Goal: Task Accomplishment & Management: Use online tool/utility

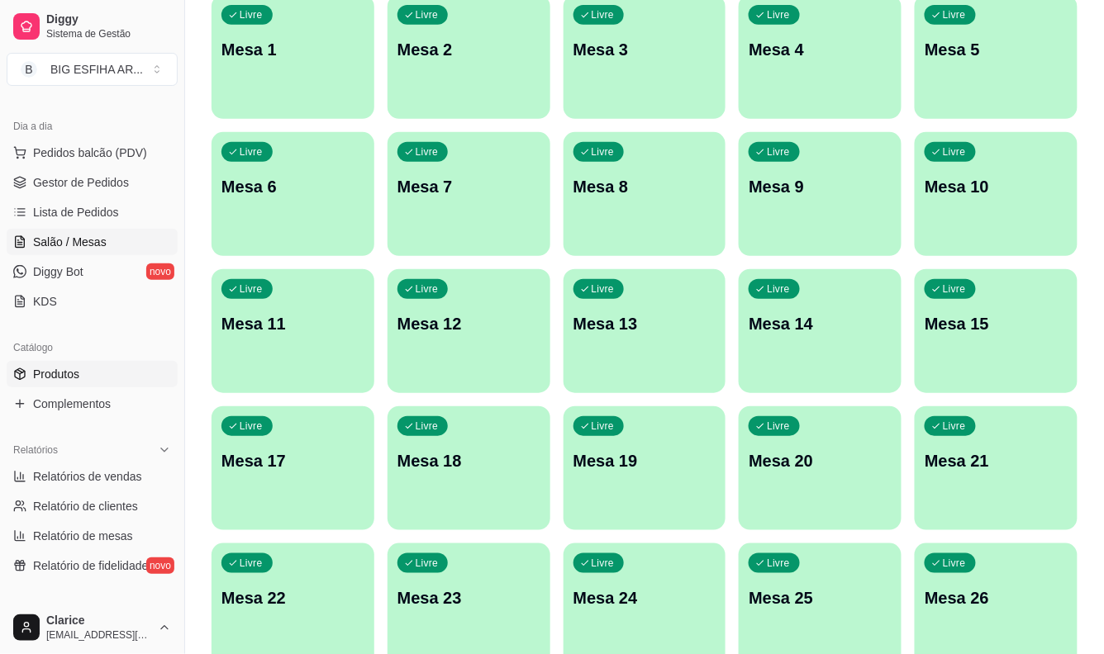
scroll to position [75, 0]
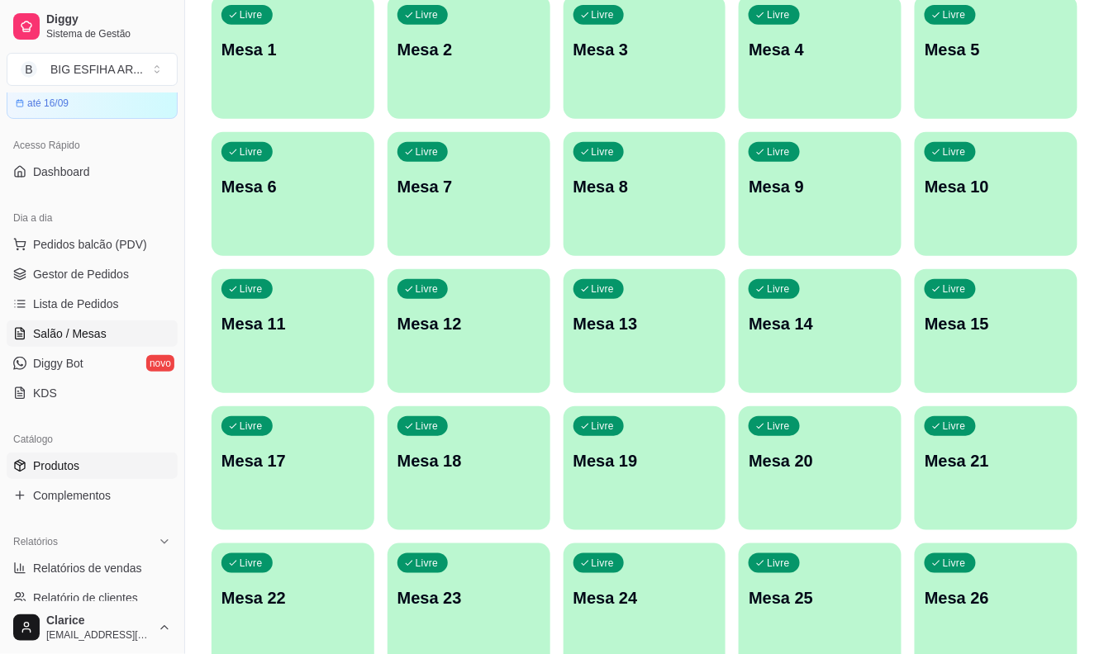
click at [64, 460] on span "Produtos" at bounding box center [56, 466] width 46 height 17
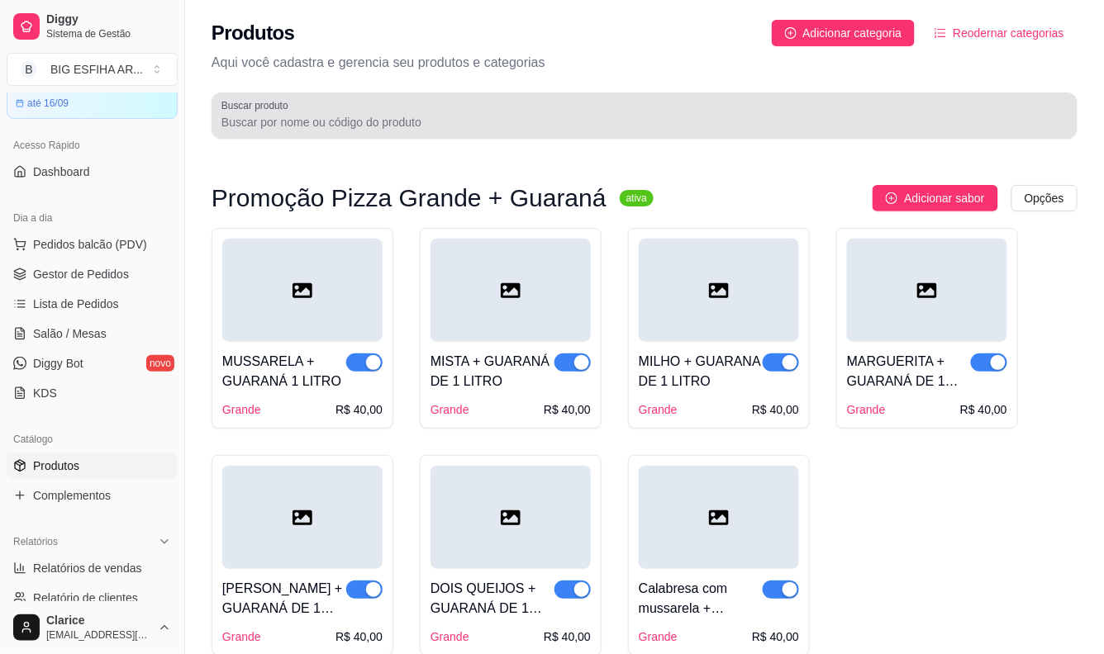
click at [342, 114] on input "Buscar produto" at bounding box center [644, 122] width 846 height 17
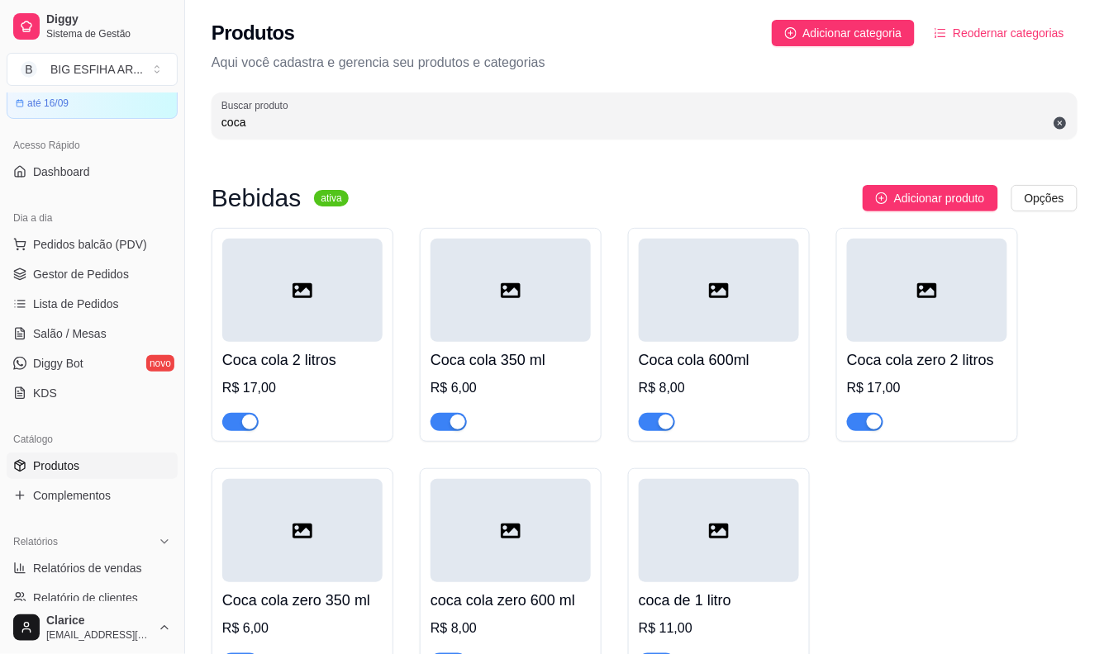
click at [651, 425] on span "button" at bounding box center [657, 422] width 36 height 18
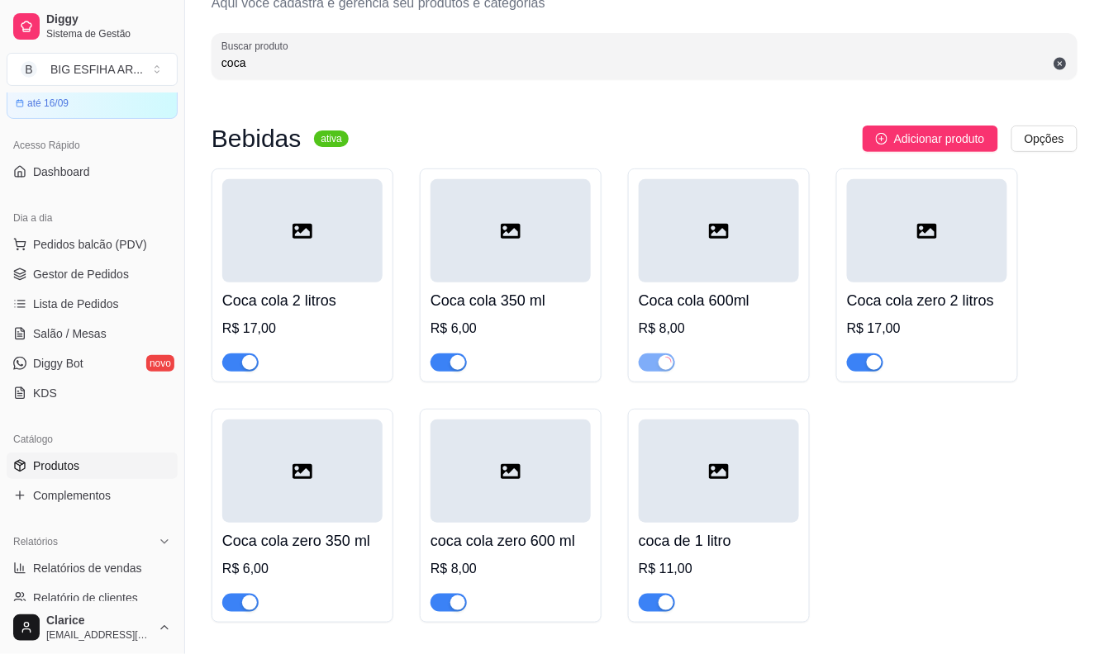
scroll to position [112, 0]
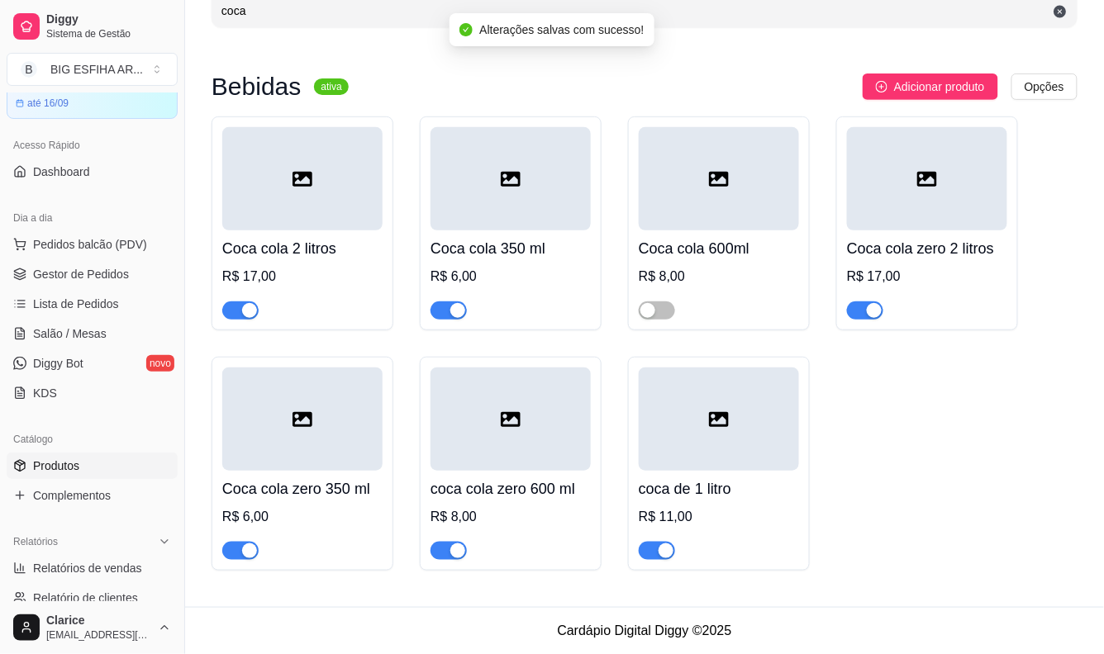
click at [443, 556] on span "button" at bounding box center [448, 551] width 36 height 18
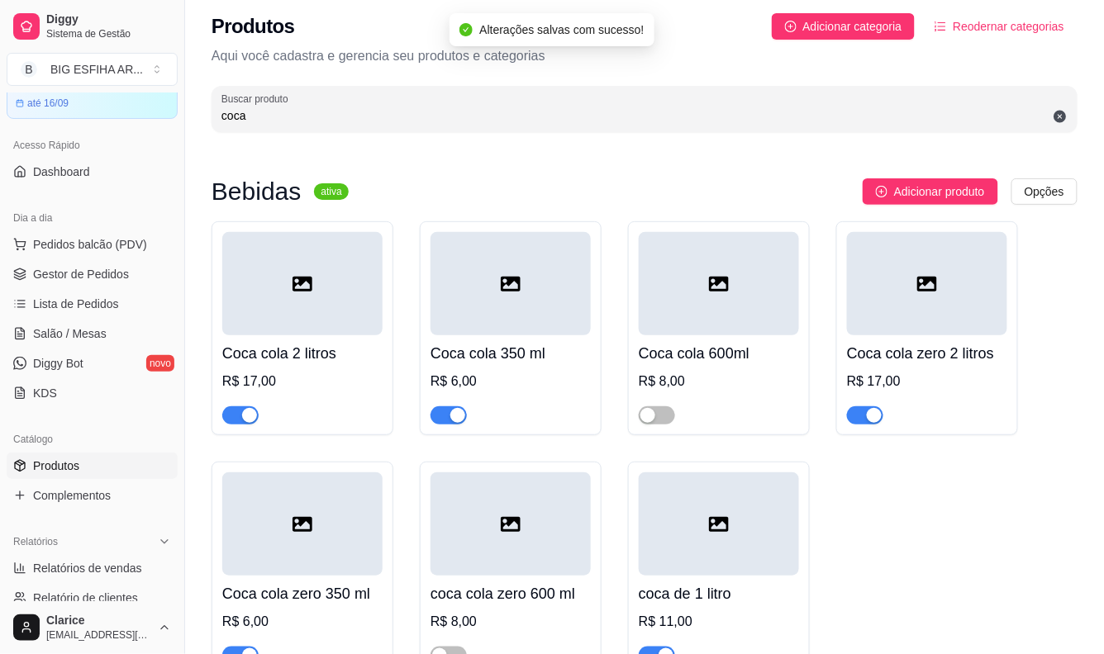
scroll to position [0, 0]
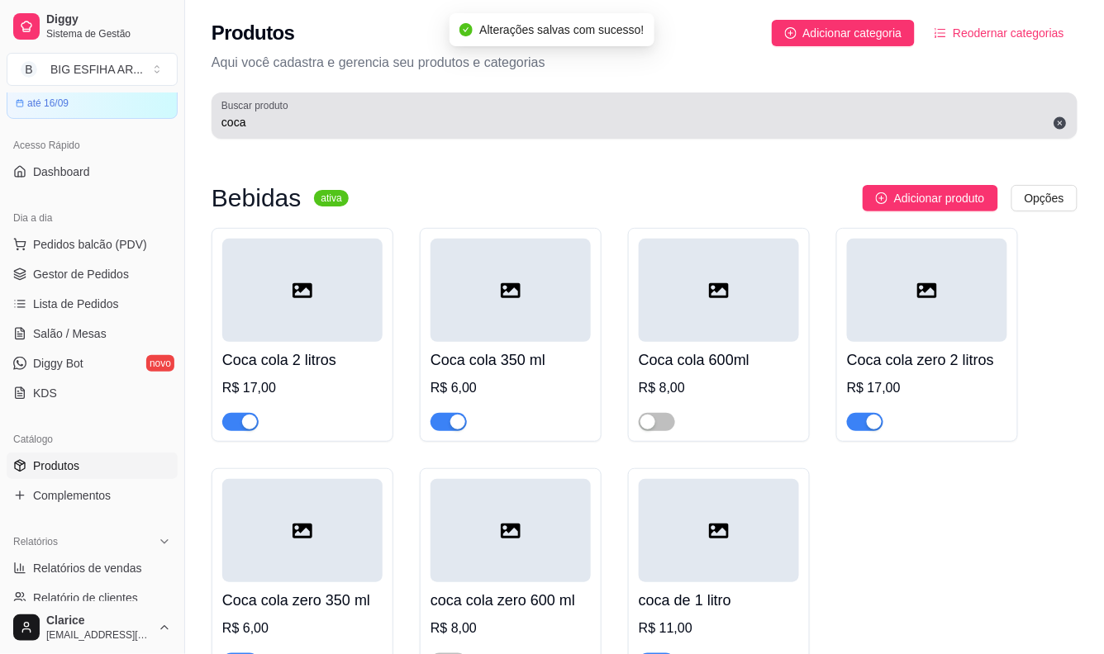
click at [289, 131] on div "coca" at bounding box center [644, 115] width 846 height 33
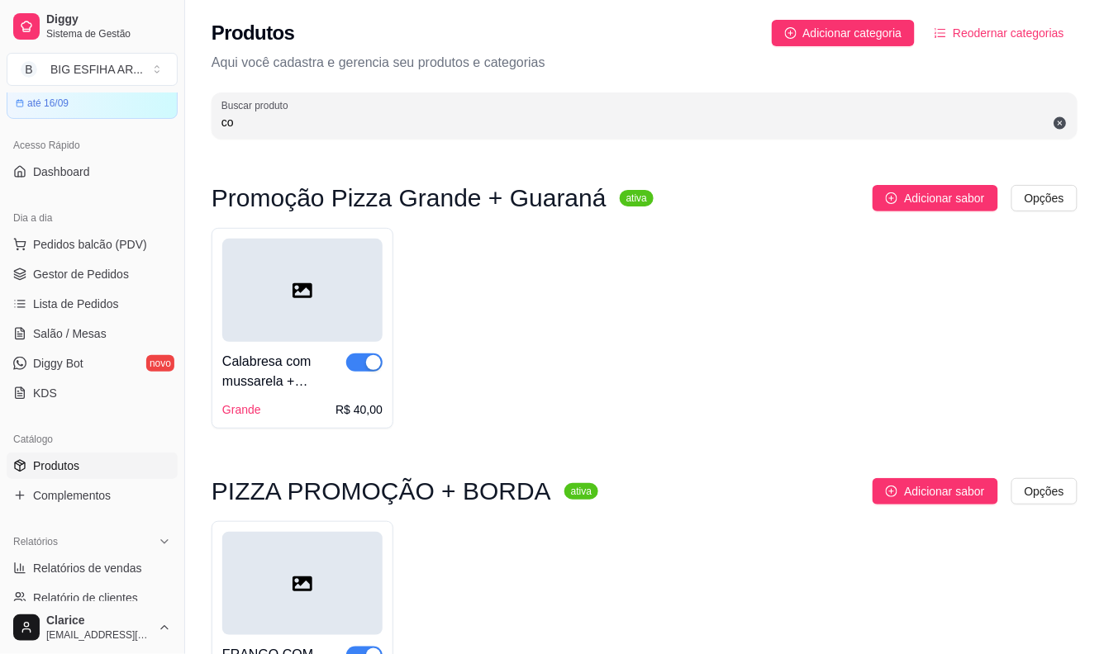
type input "c"
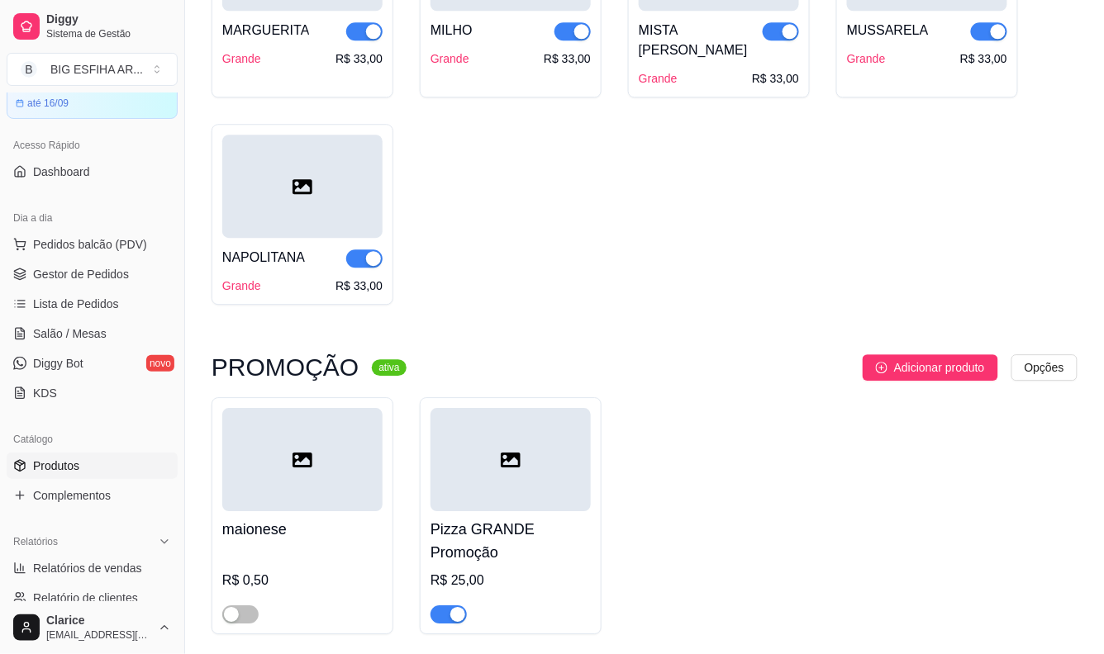
scroll to position [1101, 0]
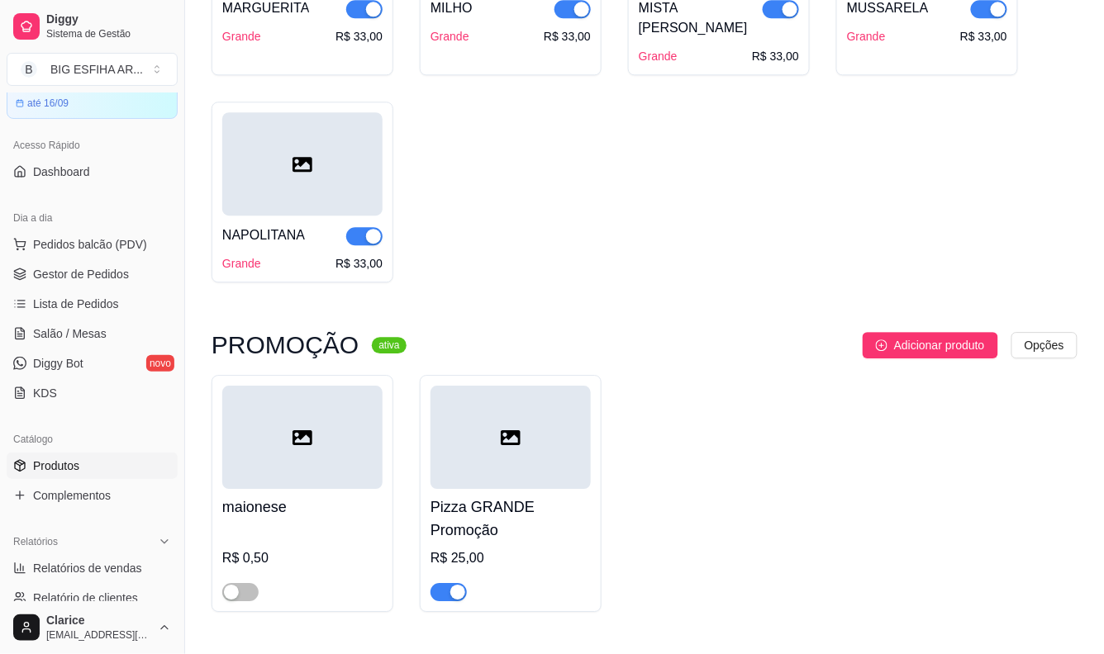
click at [450, 585] on div "button" at bounding box center [457, 592] width 15 height 15
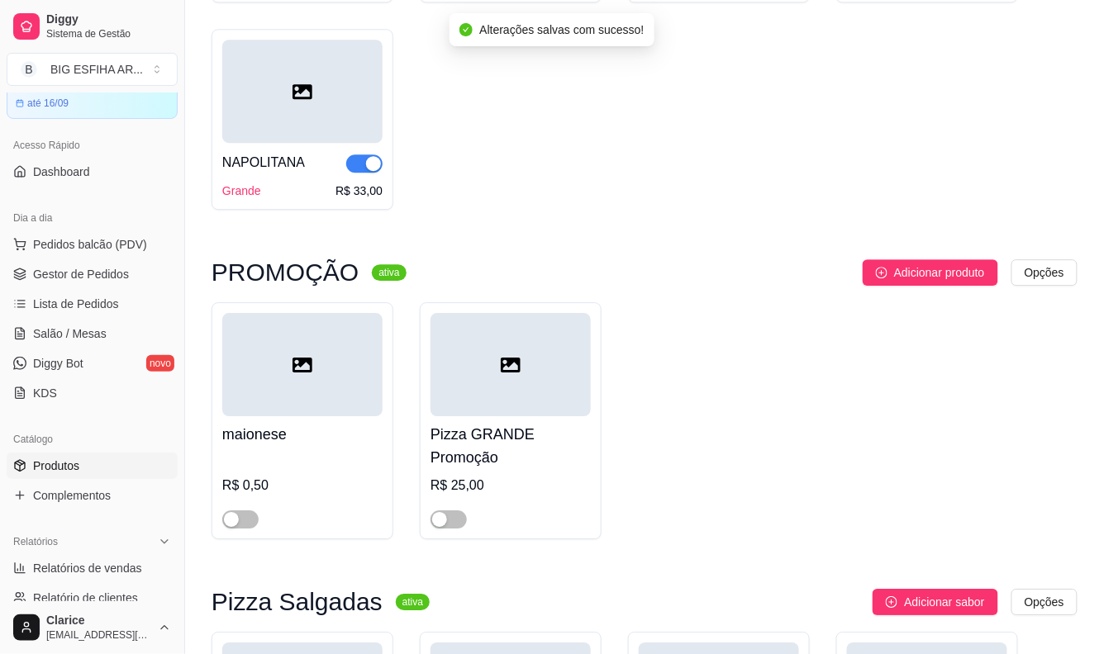
scroll to position [1468, 0]
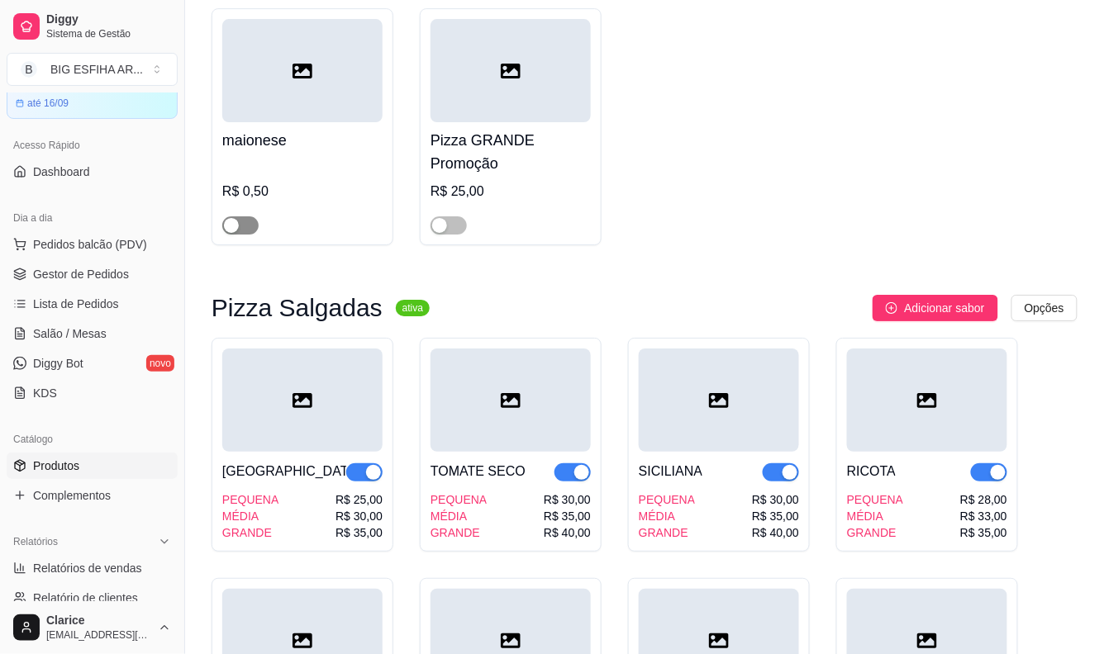
click at [249, 216] on span "button" at bounding box center [240, 225] width 36 height 18
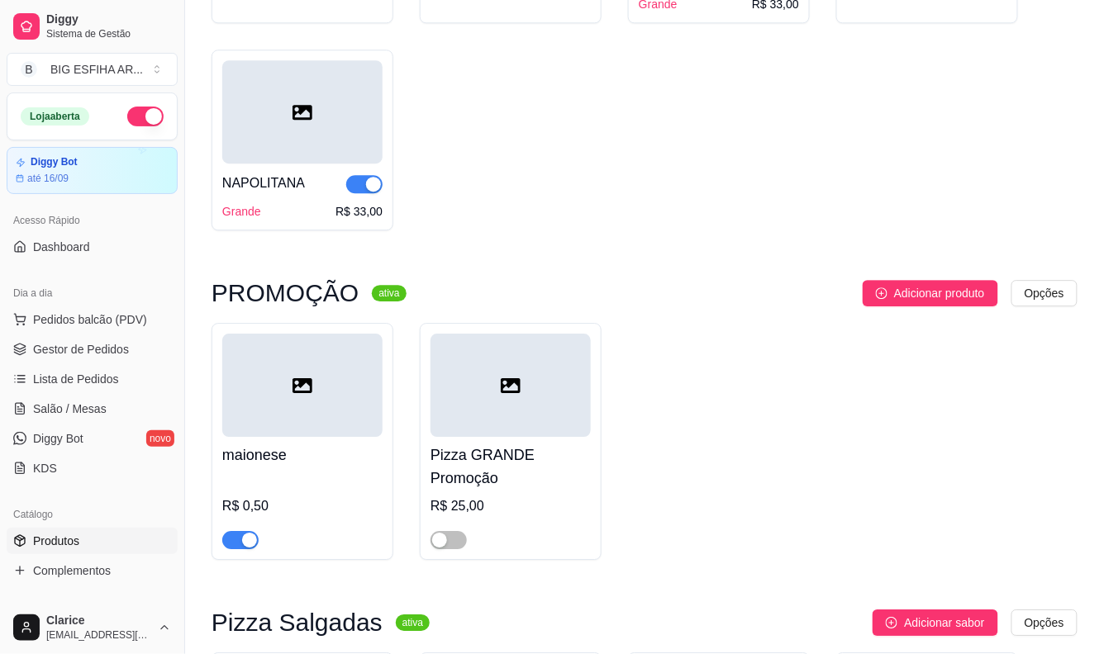
scroll to position [1101, 0]
